Goal: Navigation & Orientation: Find specific page/section

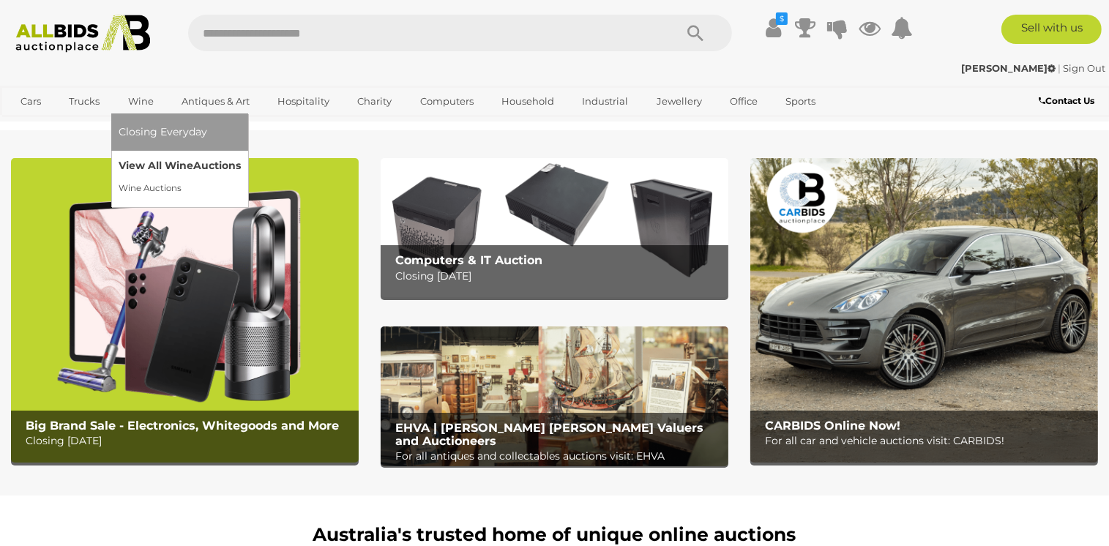
click at [152, 171] on link "View All Wine Auctions" at bounding box center [180, 165] width 122 height 23
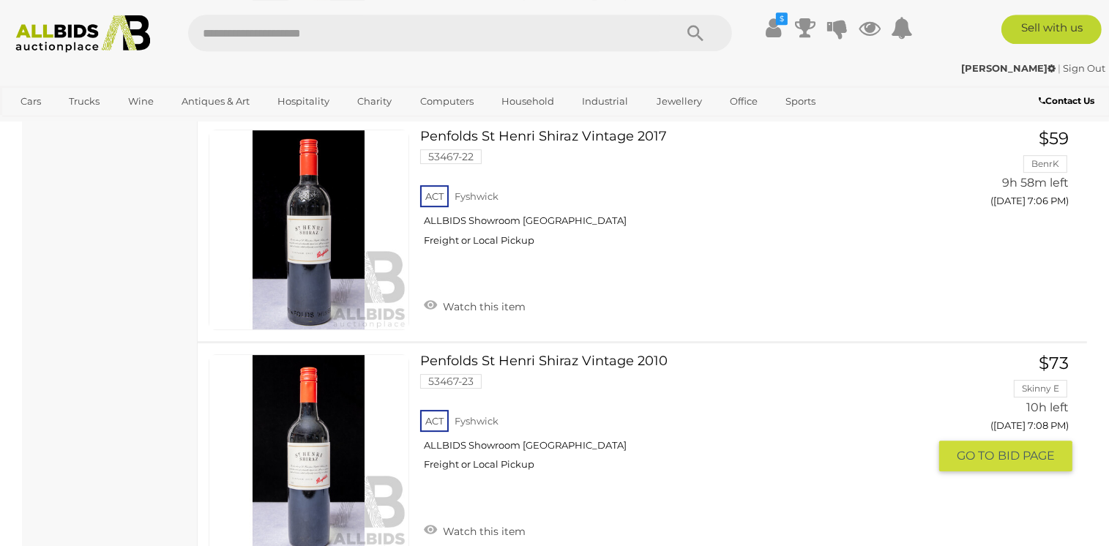
scroll to position [4484, 0]
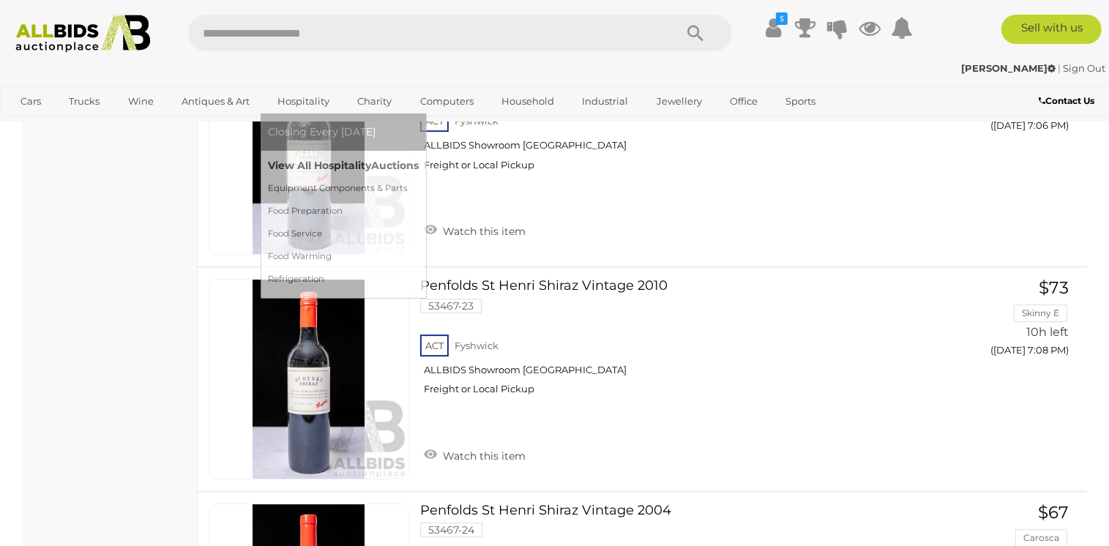
click at [318, 165] on link "View All Hospitality Auctions" at bounding box center [343, 165] width 151 height 23
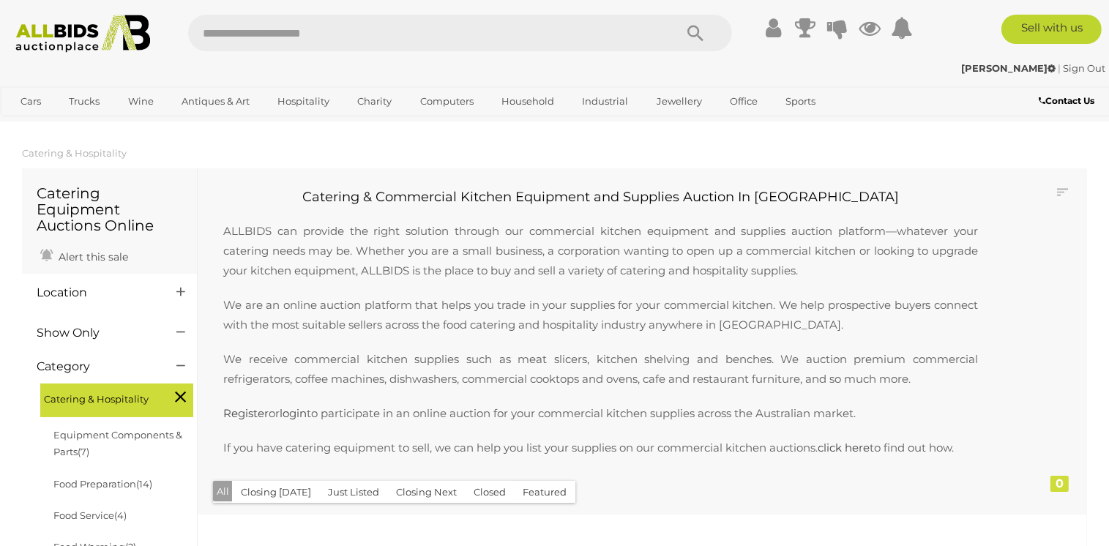
scroll to position [231, 0]
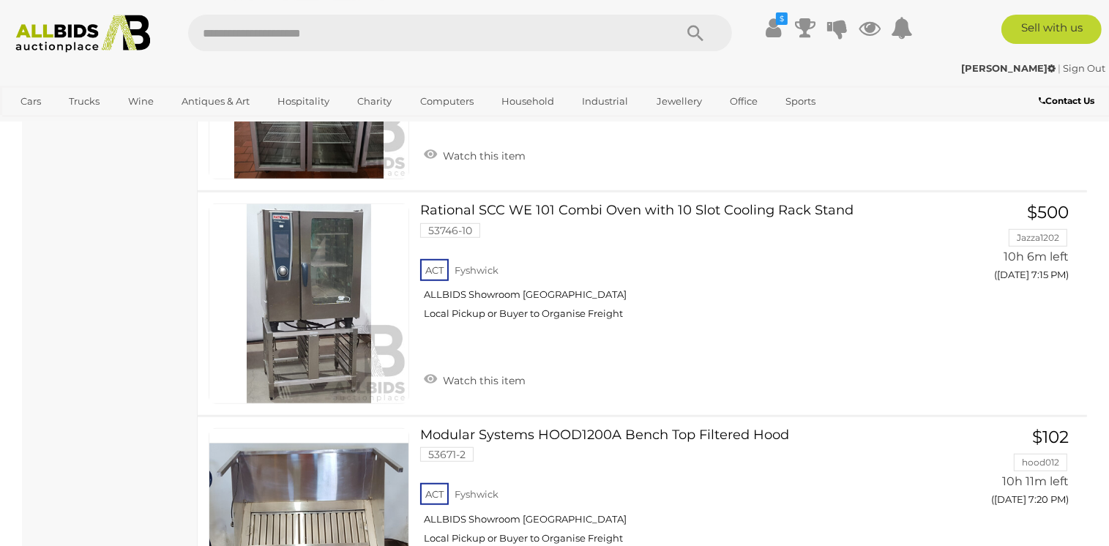
scroll to position [1005, 0]
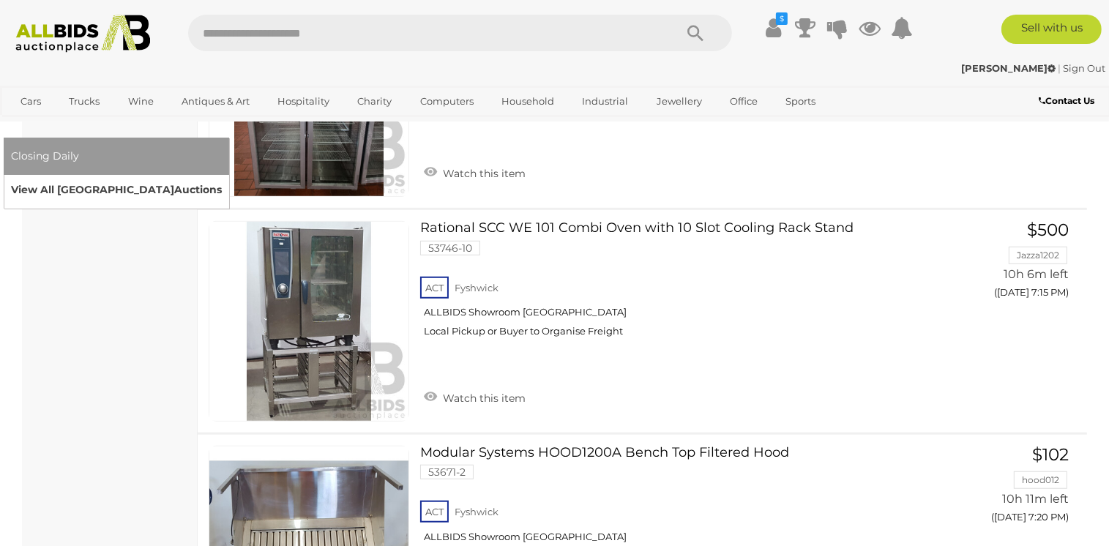
click at [222, 179] on link "View All Sydney Auctions" at bounding box center [116, 190] width 211 height 23
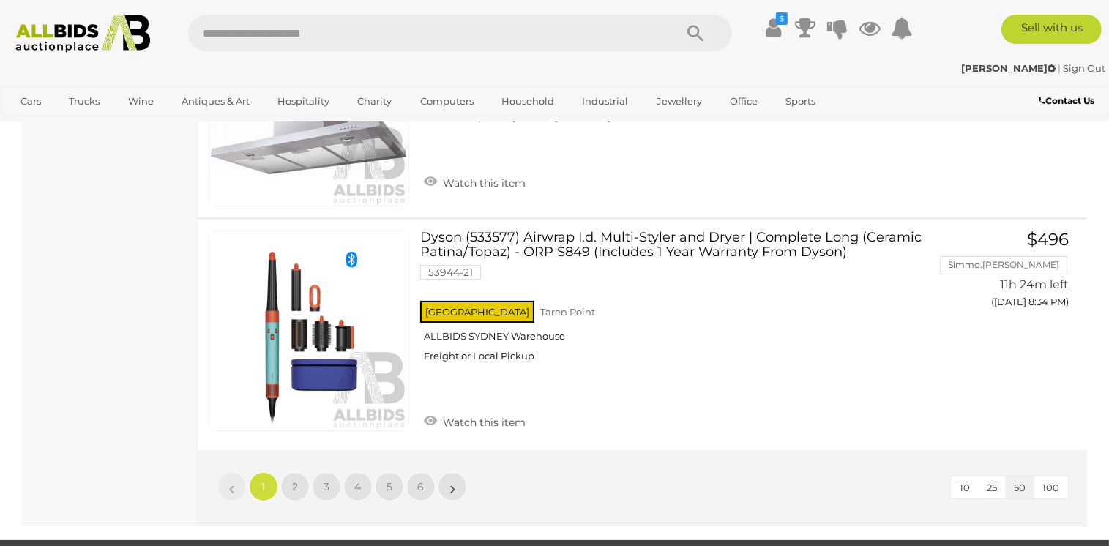
scroll to position [11211, 0]
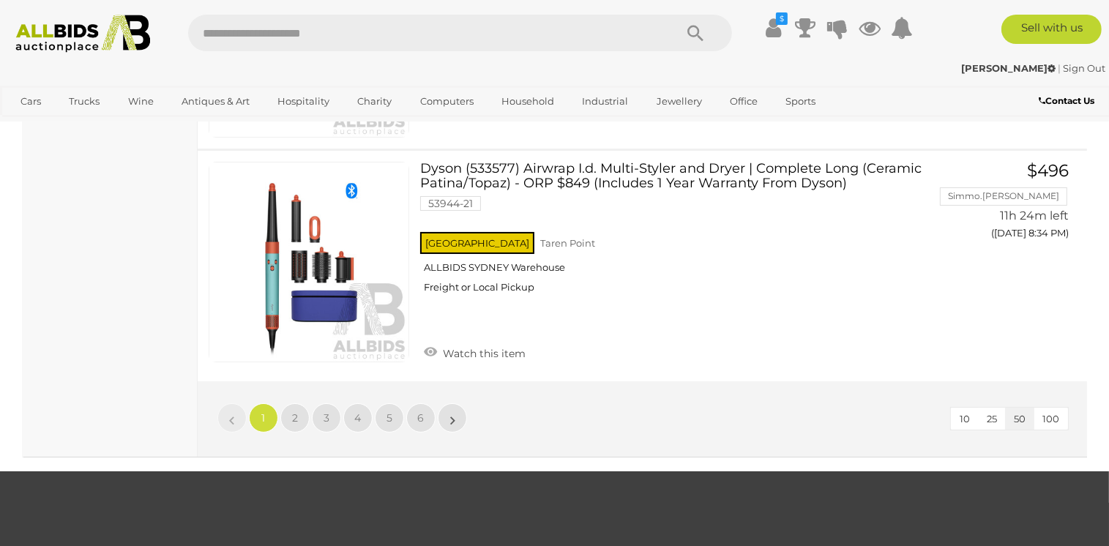
click at [42, 31] on img at bounding box center [83, 34] width 150 height 38
